Goal: Transaction & Acquisition: Purchase product/service

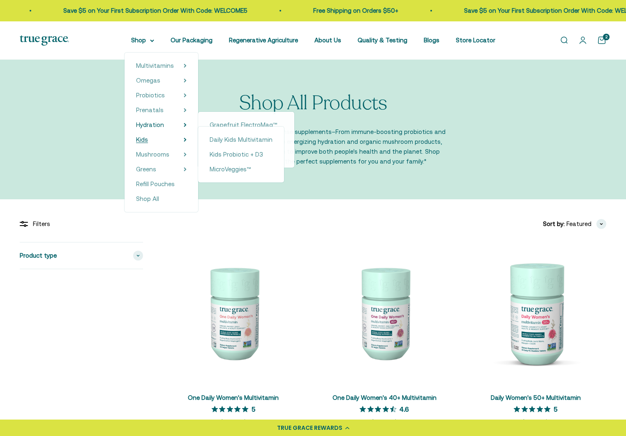
click at [148, 140] on span "Kids" at bounding box center [142, 139] width 12 height 7
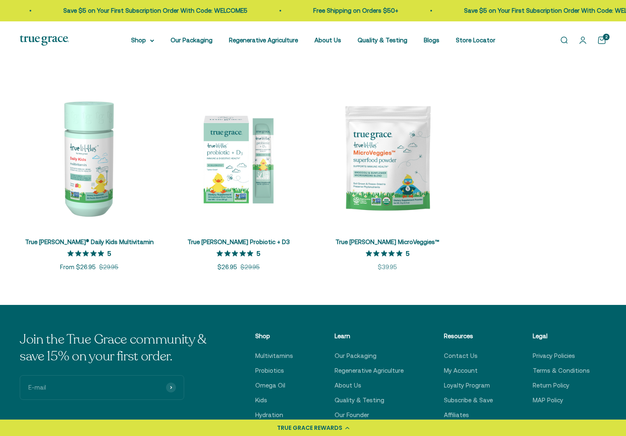
scroll to position [150, 0]
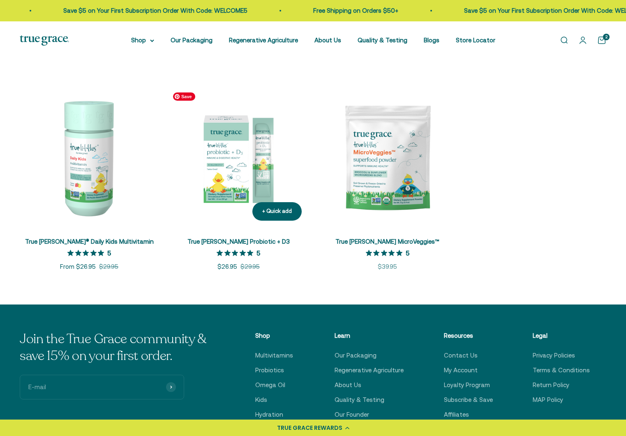
click at [237, 183] on img at bounding box center [238, 157] width 139 height 139
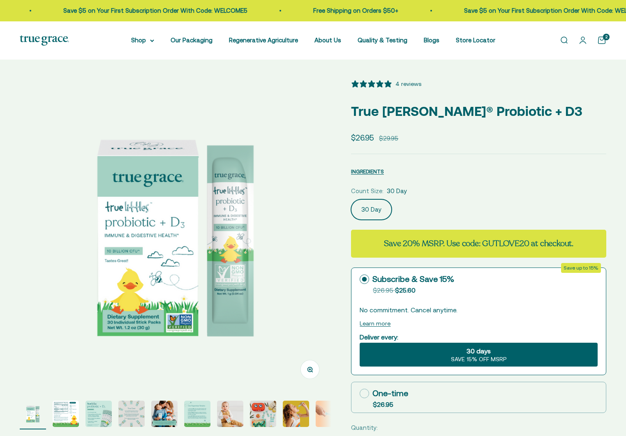
select select "3"
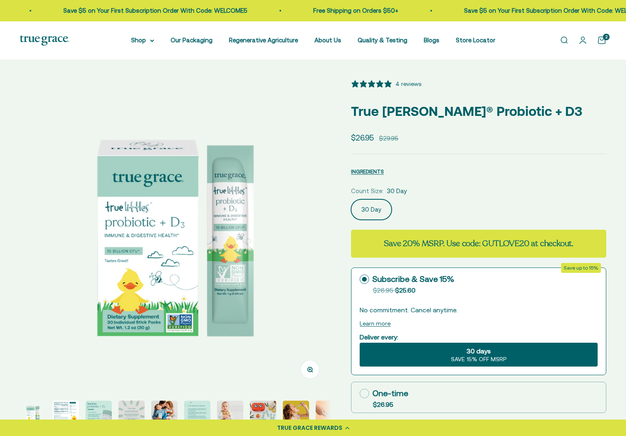
click at [69, 407] on img "Go to item 2" at bounding box center [66, 413] width 26 height 26
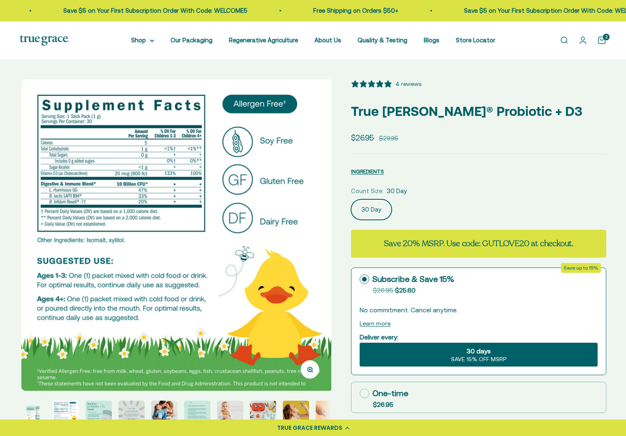
scroll to position [0, 321]
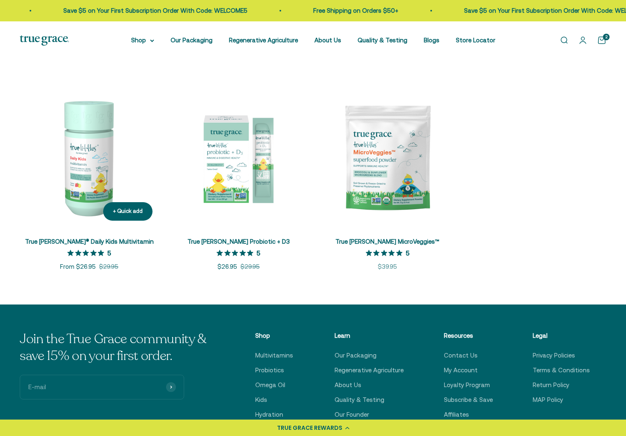
click at [89, 175] on img at bounding box center [89, 157] width 139 height 139
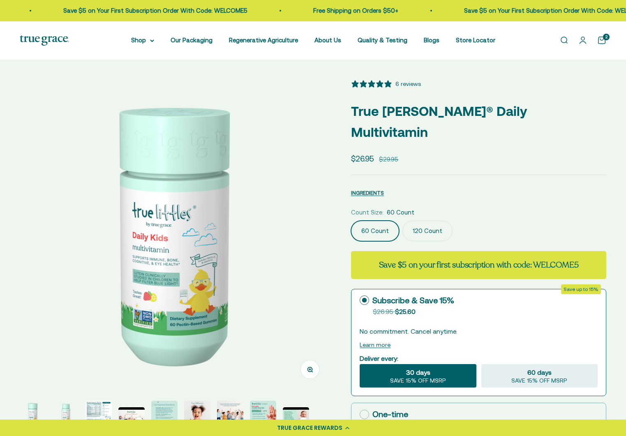
select select "3"
click at [365, 190] on span "INGREDIENTS" at bounding box center [367, 193] width 33 height 6
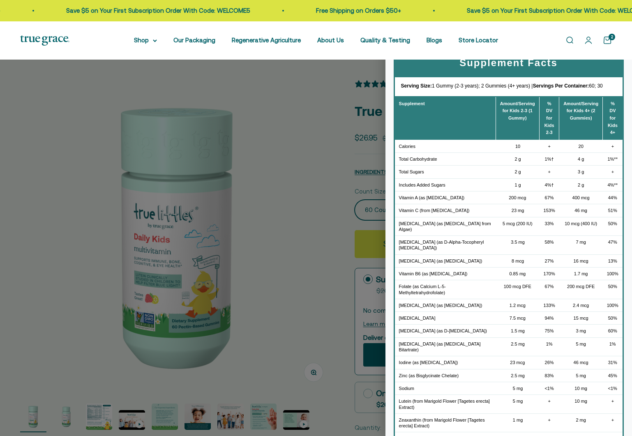
drag, startPoint x: 288, startPoint y: 156, endPoint x: 306, endPoint y: 149, distance: 19.0
click at [290, 156] on div at bounding box center [316, 218] width 632 height 436
